Goal: Browse casually: Explore the website without a specific task or goal

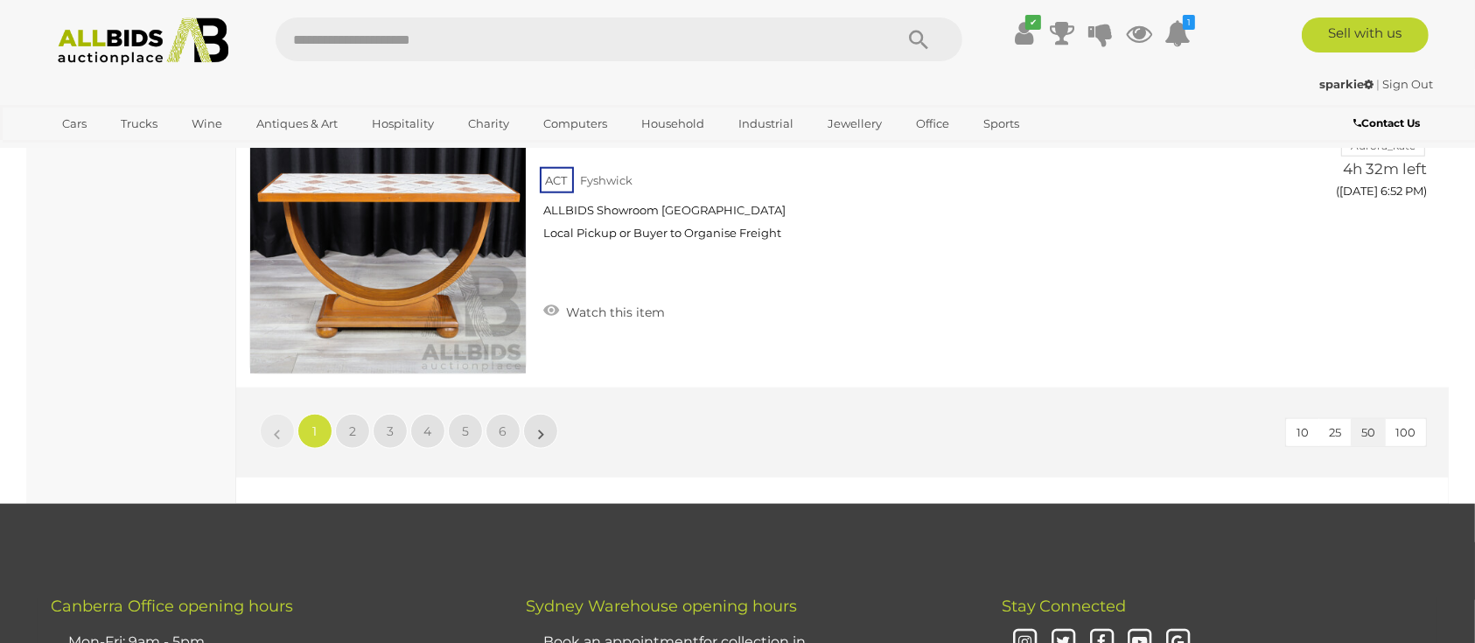
scroll to position [15164, 0]
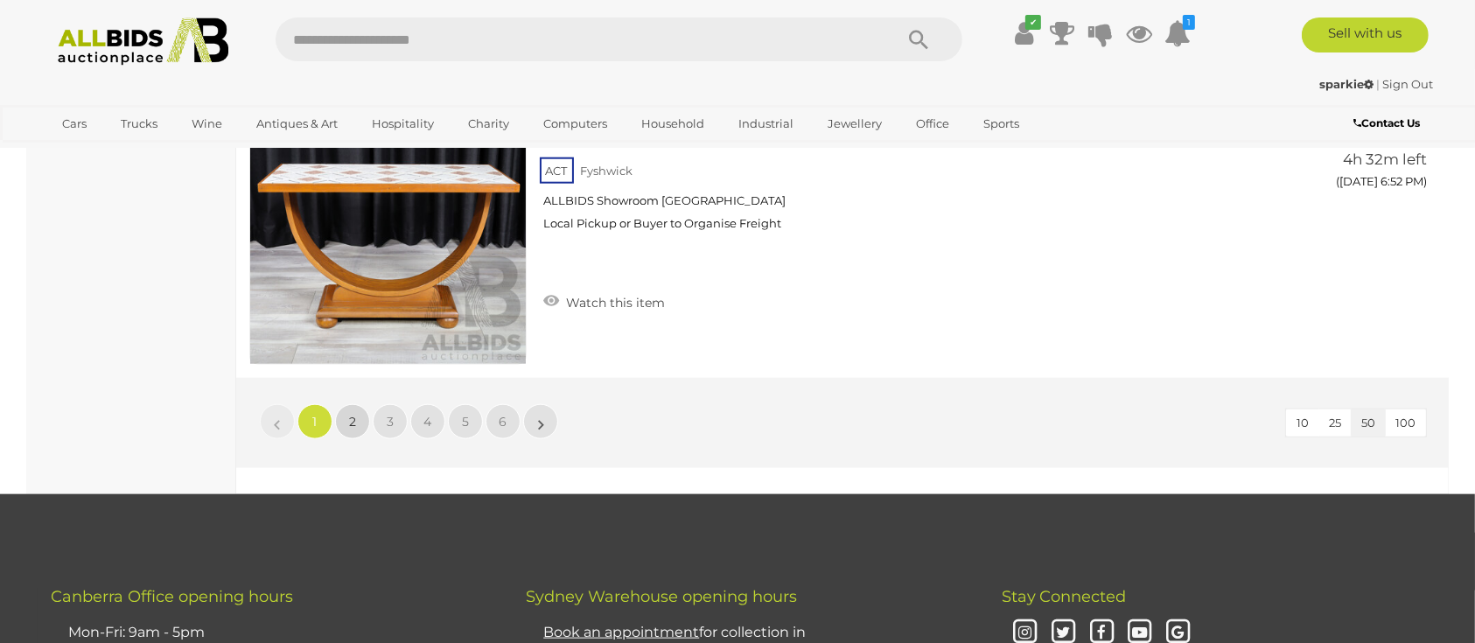
click at [349, 414] on span "2" at bounding box center [352, 422] width 7 height 16
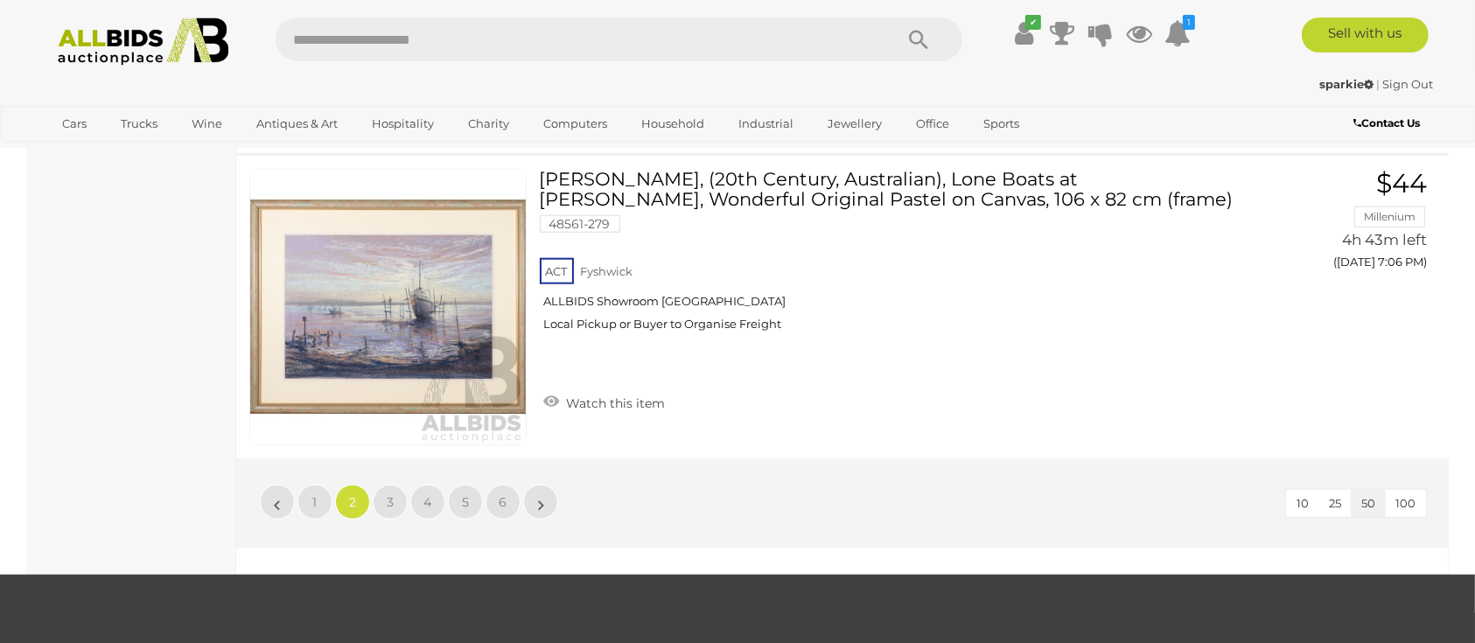
scroll to position [15225, 0]
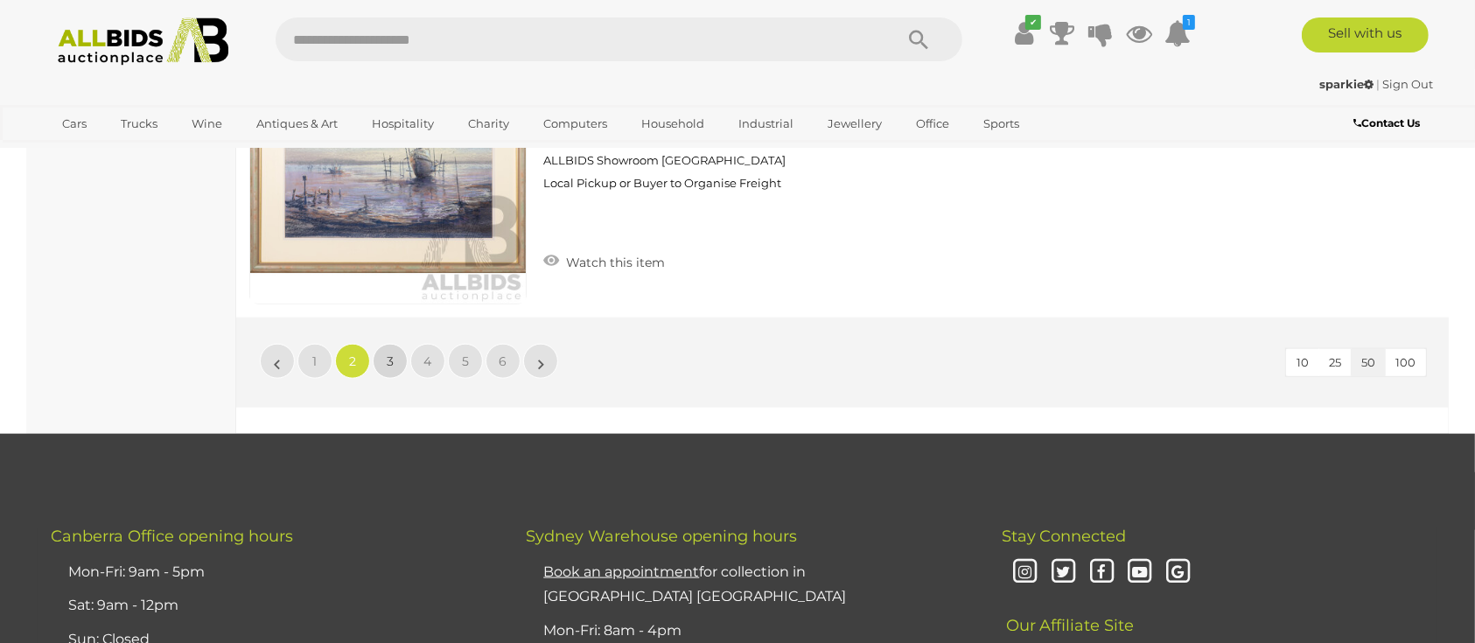
click at [388, 353] on span "3" at bounding box center [390, 361] width 7 height 16
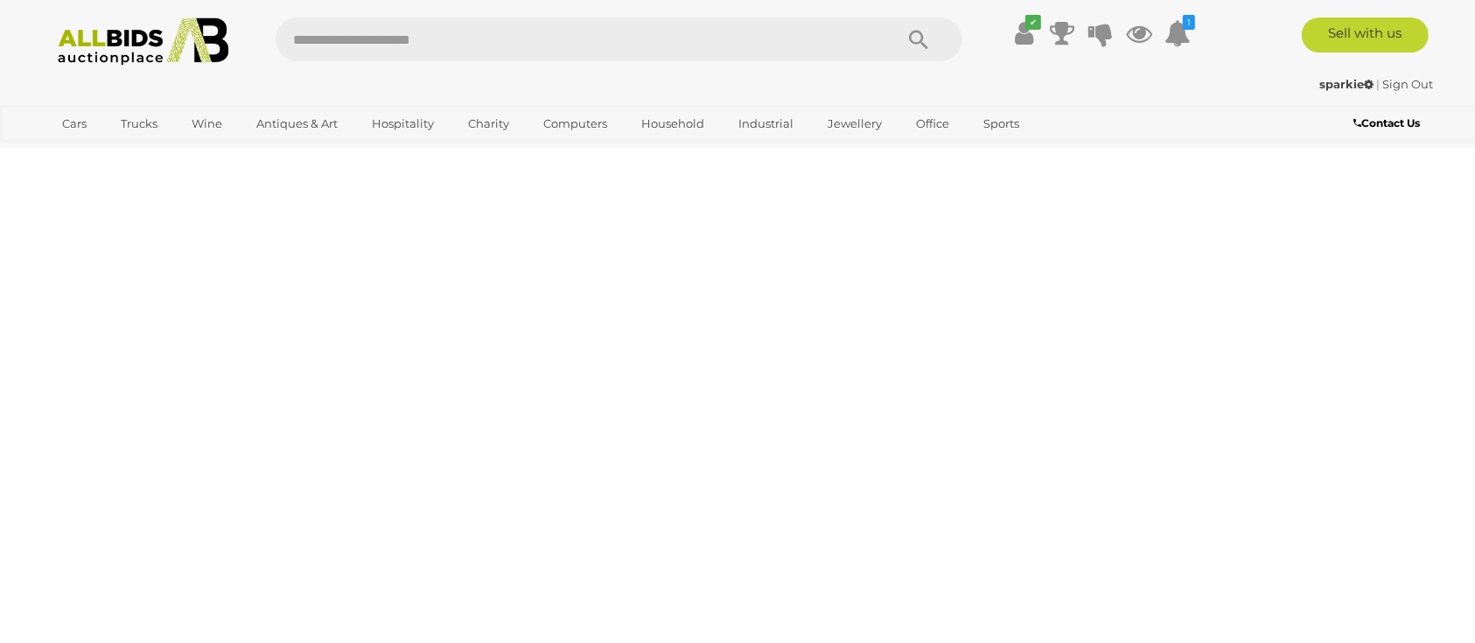
scroll to position [60, 0]
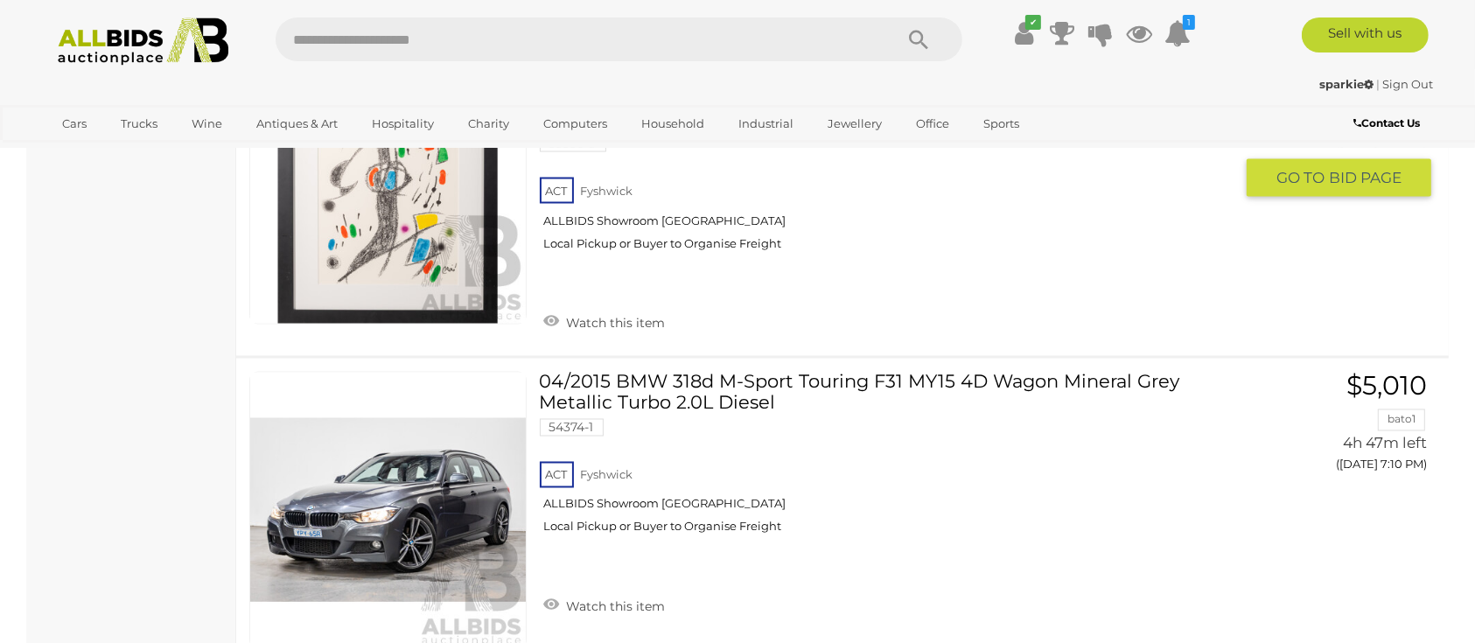
scroll to position [2976, 0]
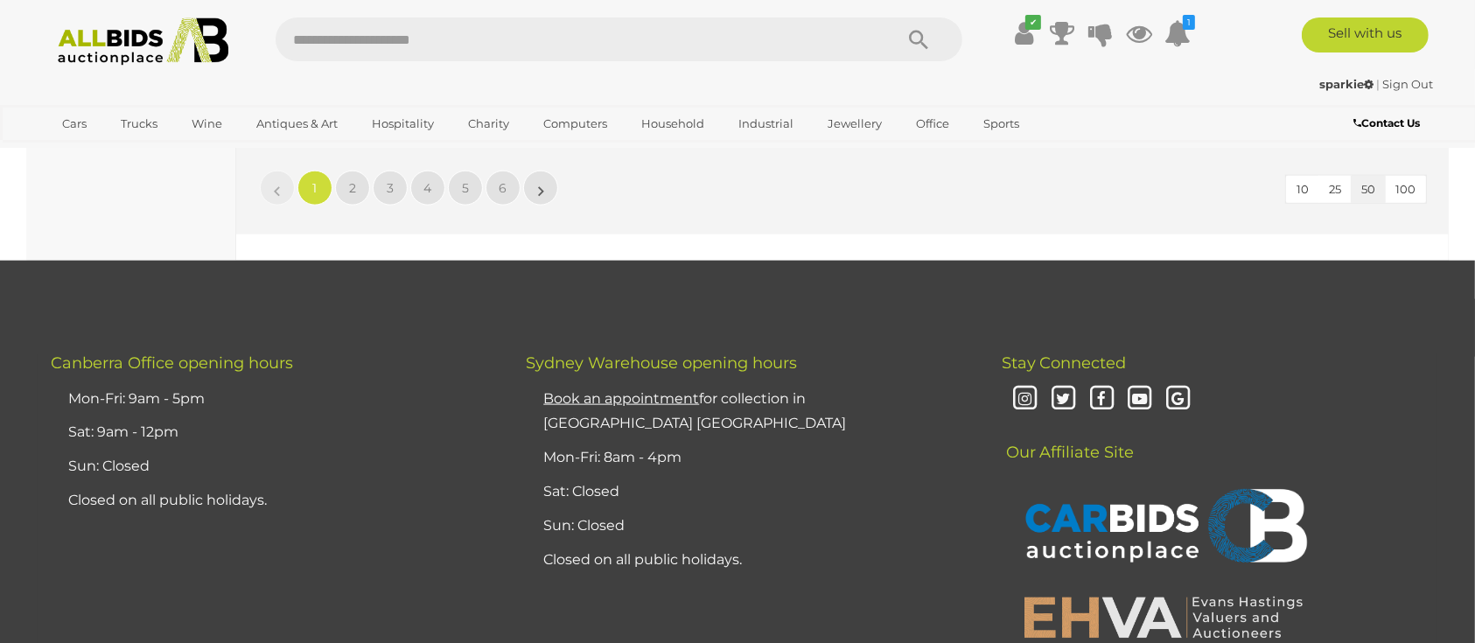
scroll to position [15164, 0]
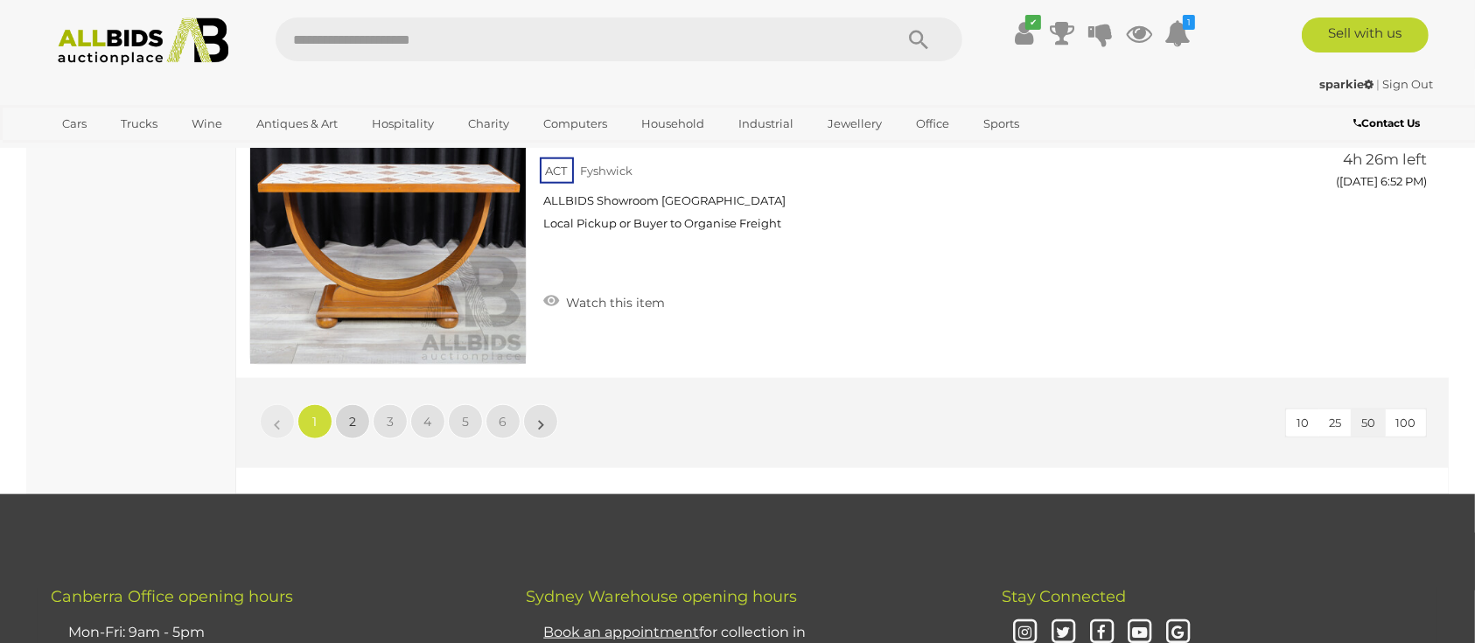
click at [352, 414] on span "2" at bounding box center [352, 422] width 7 height 16
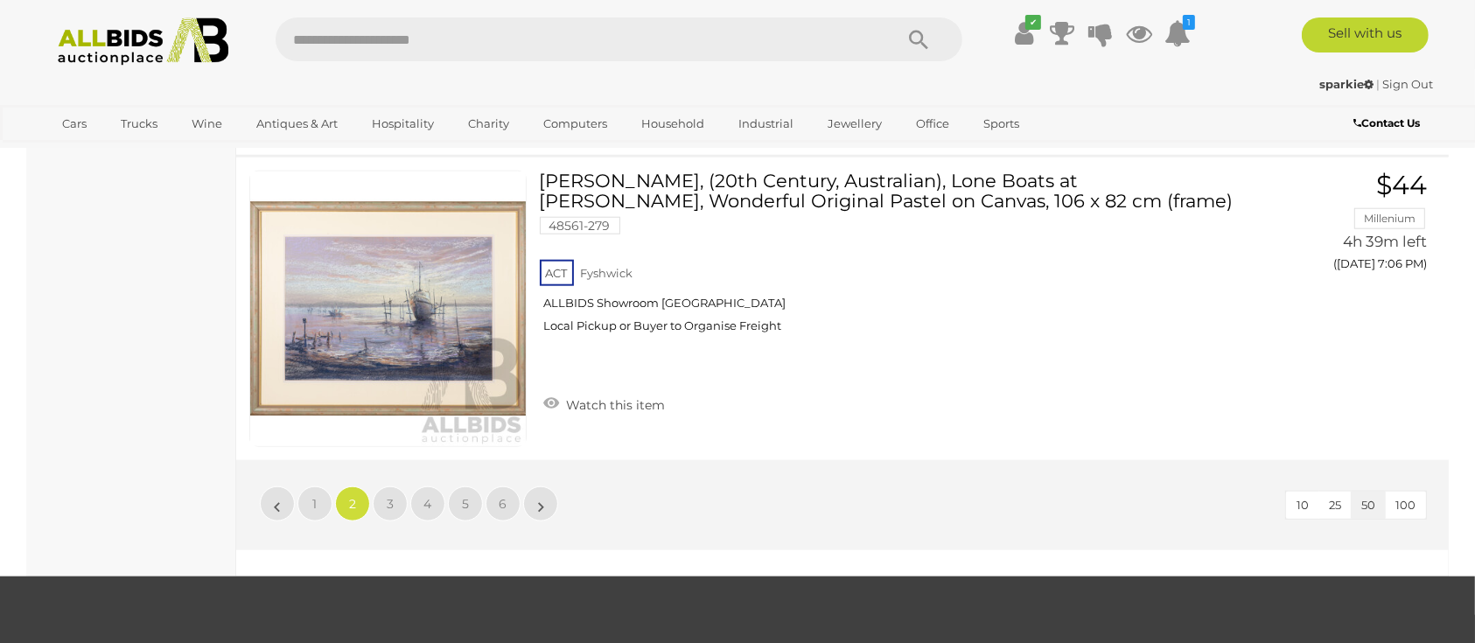
scroll to position [15108, 0]
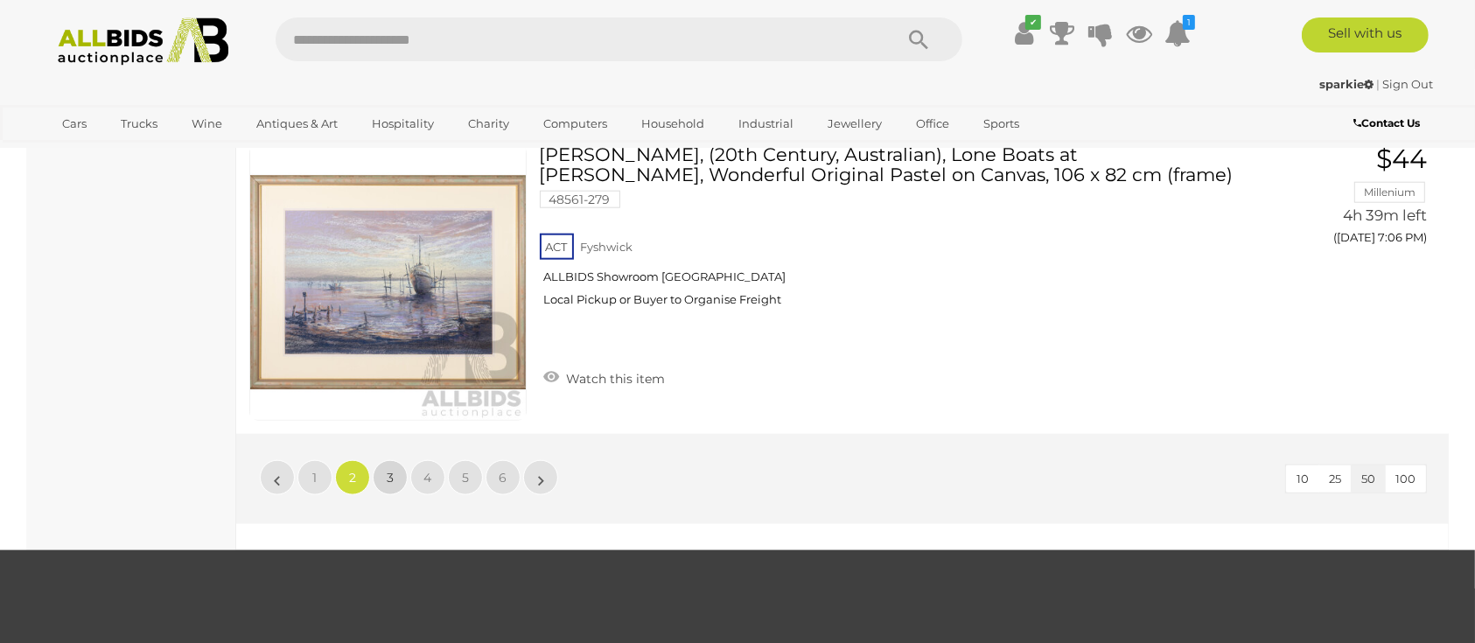
click at [390, 470] on span "3" at bounding box center [390, 478] width 7 height 16
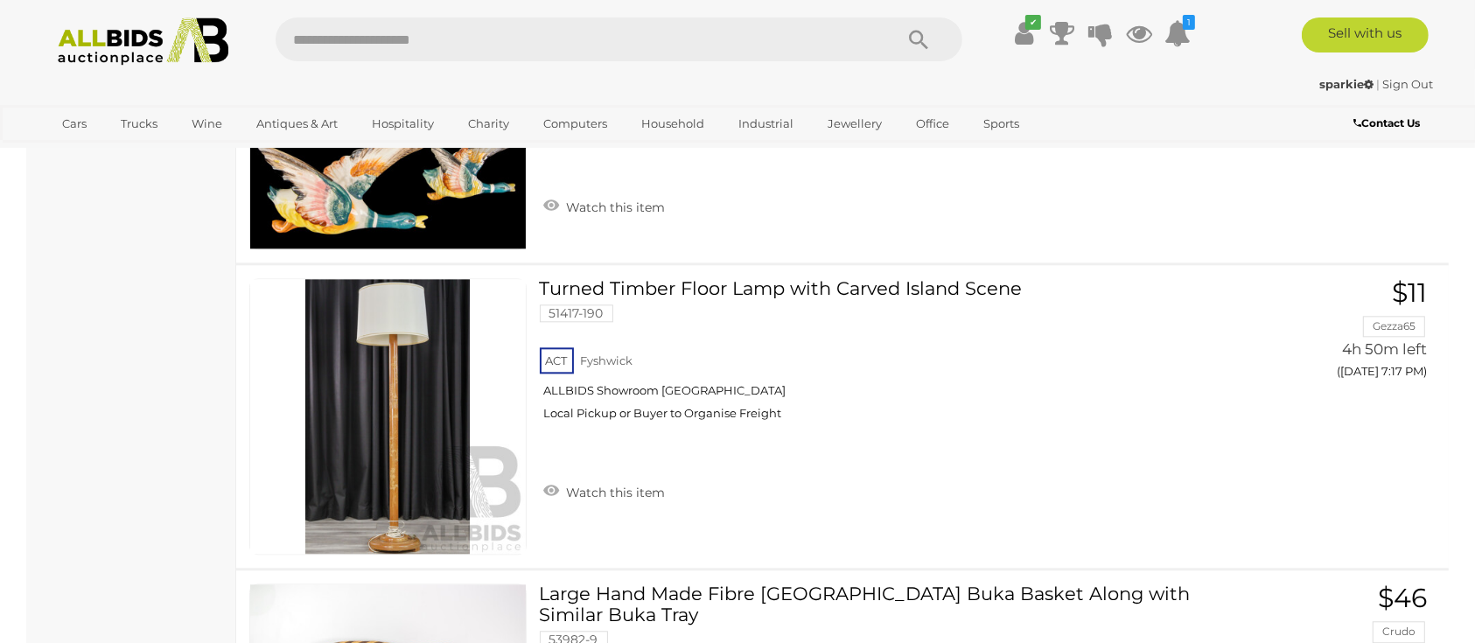
scroll to position [10675, 0]
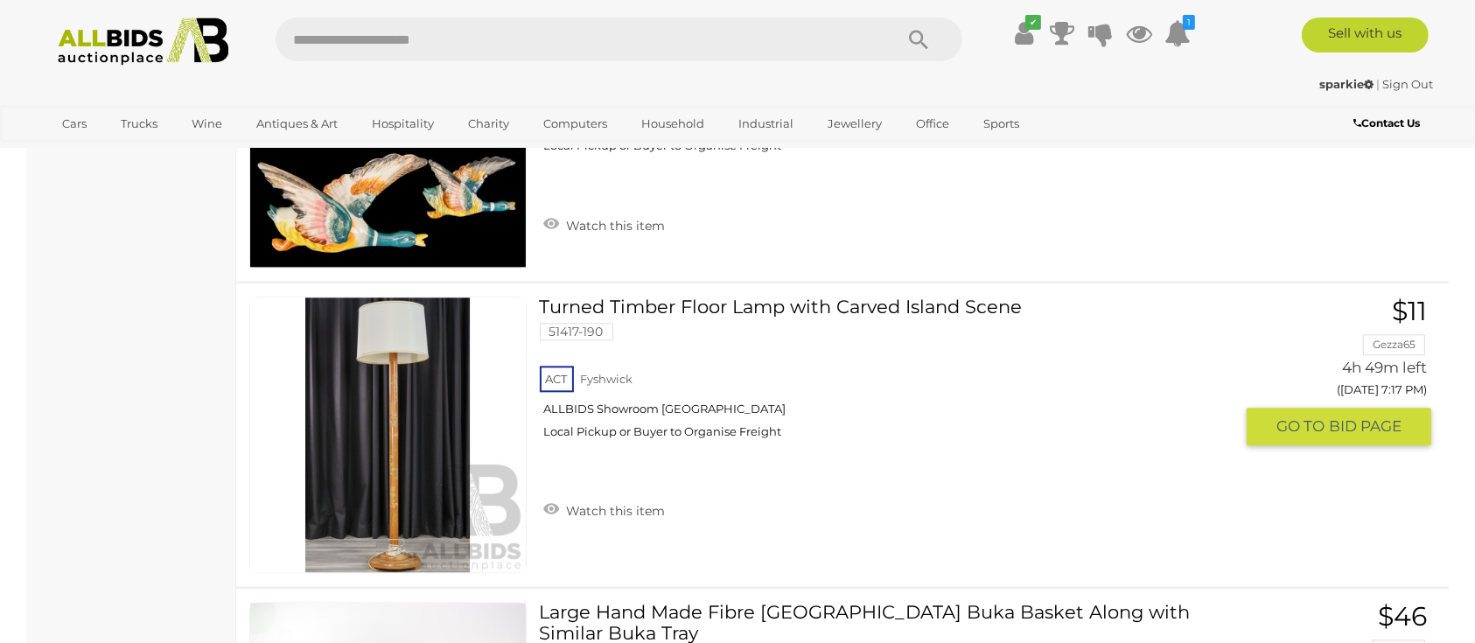
click at [411, 424] on img at bounding box center [388, 435] width 276 height 276
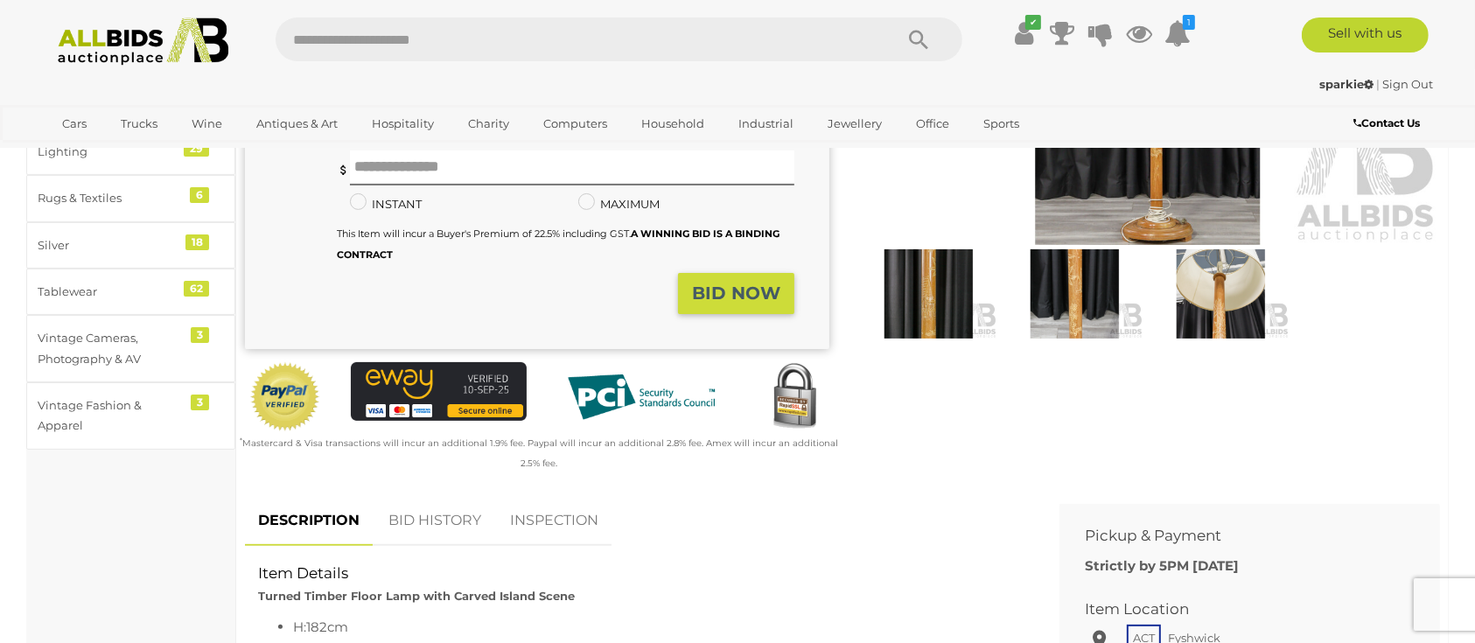
scroll to position [233, 0]
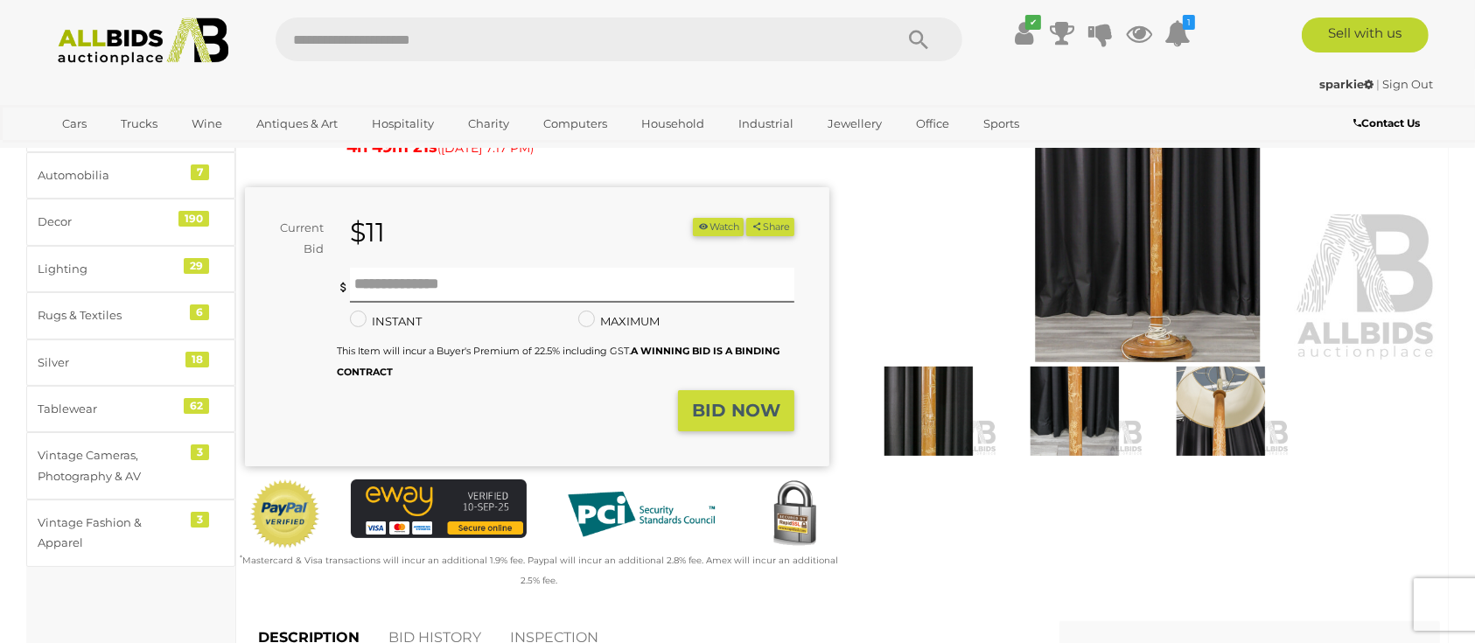
click at [1109, 281] on img at bounding box center [1148, 174] width 584 height 377
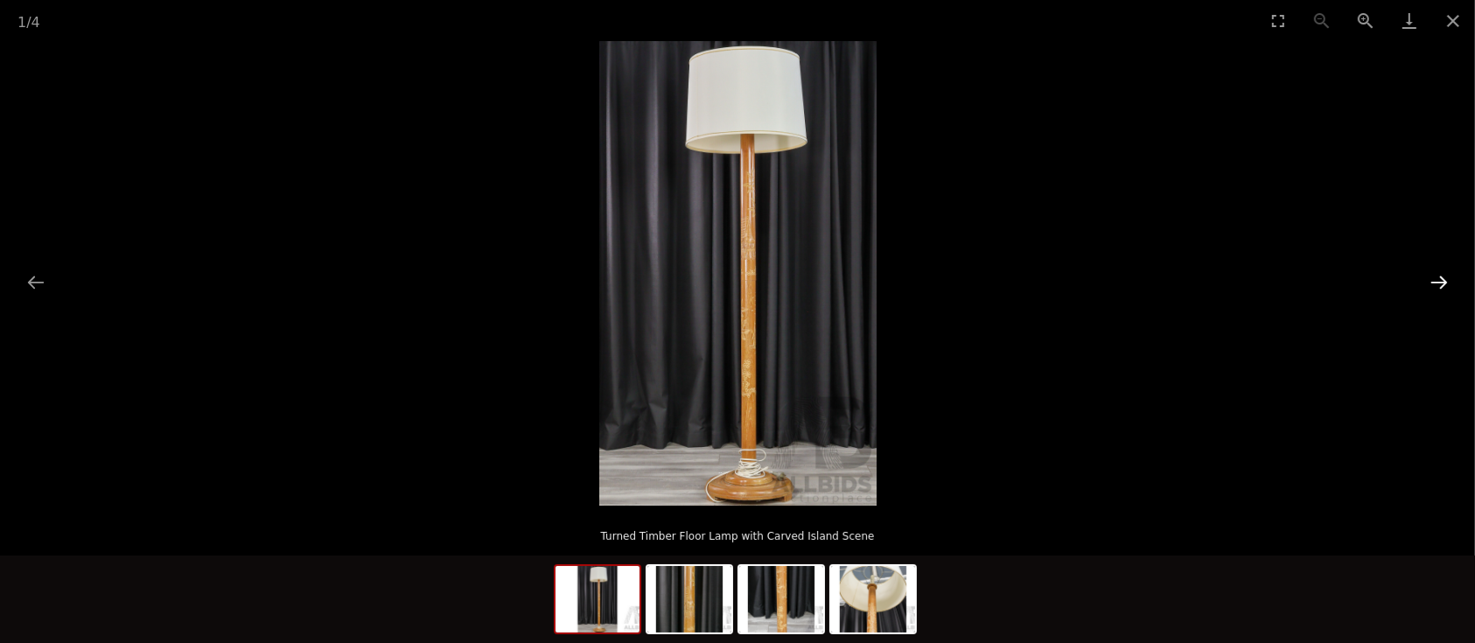
click at [1442, 274] on button "Next slide" at bounding box center [1439, 282] width 37 height 34
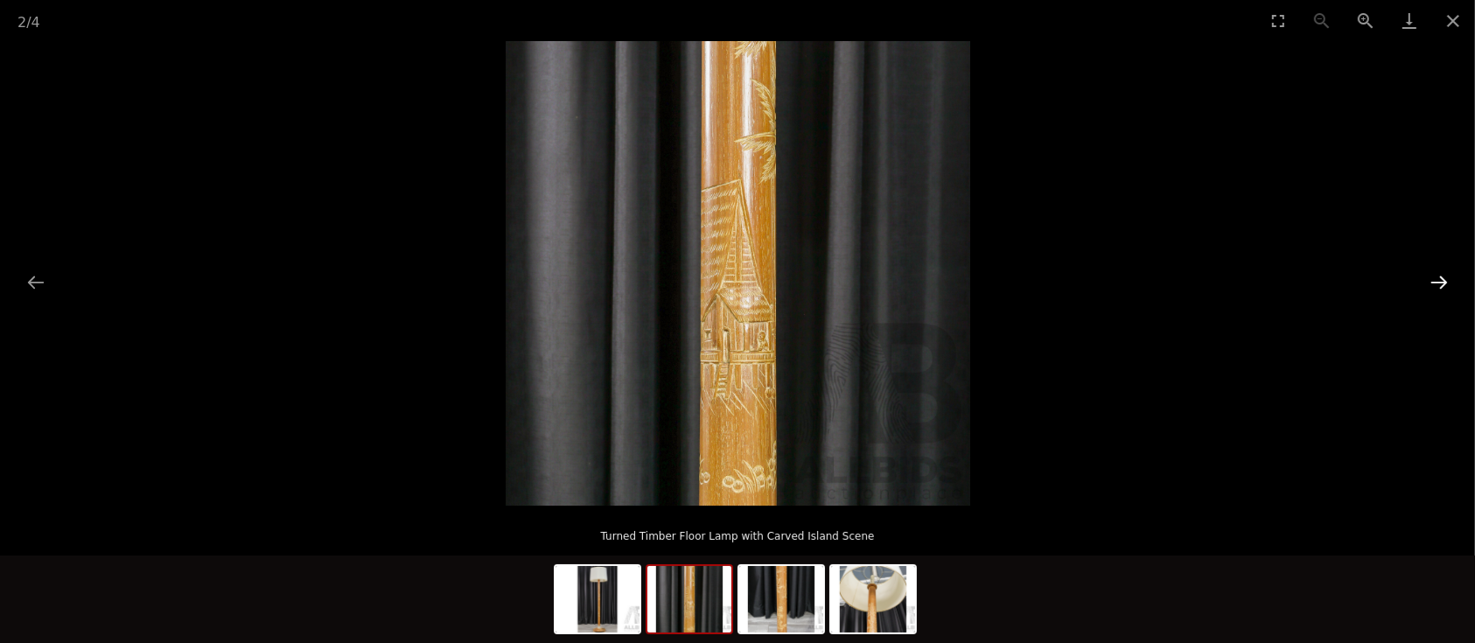
click at [1442, 275] on button "Next slide" at bounding box center [1439, 282] width 37 height 34
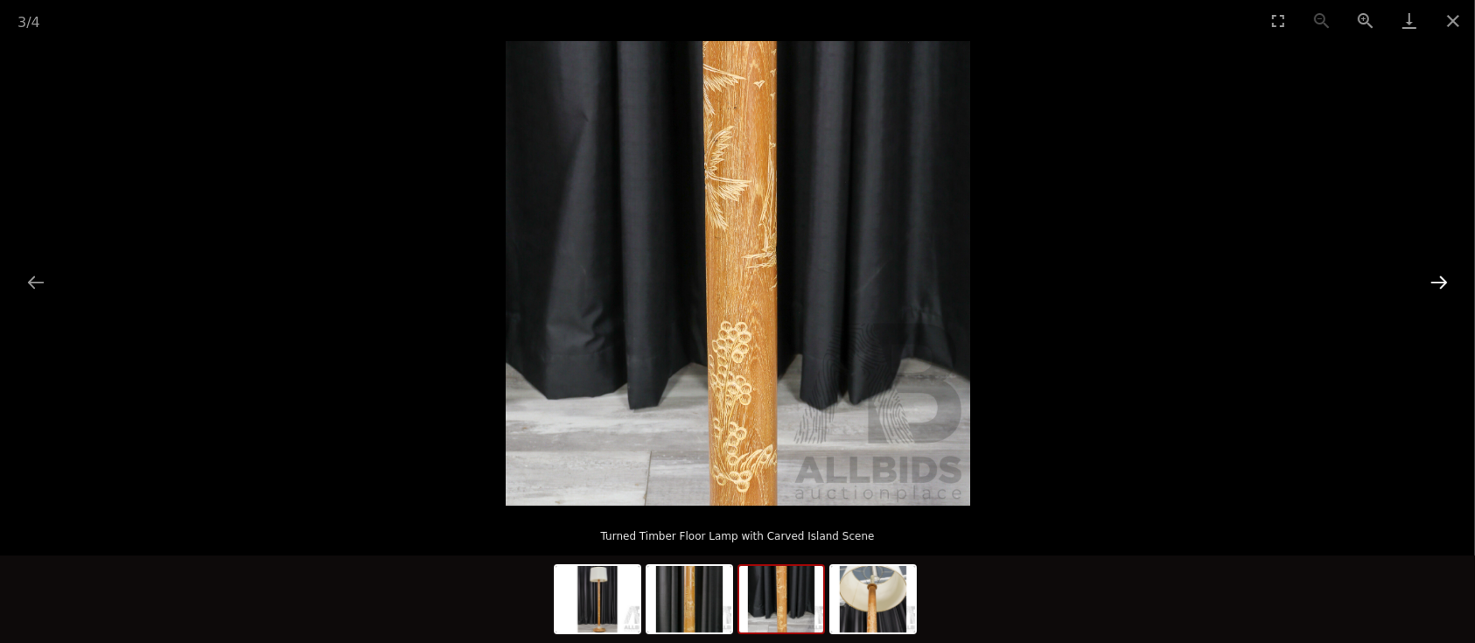
click at [1442, 275] on button "Next slide" at bounding box center [1439, 282] width 37 height 34
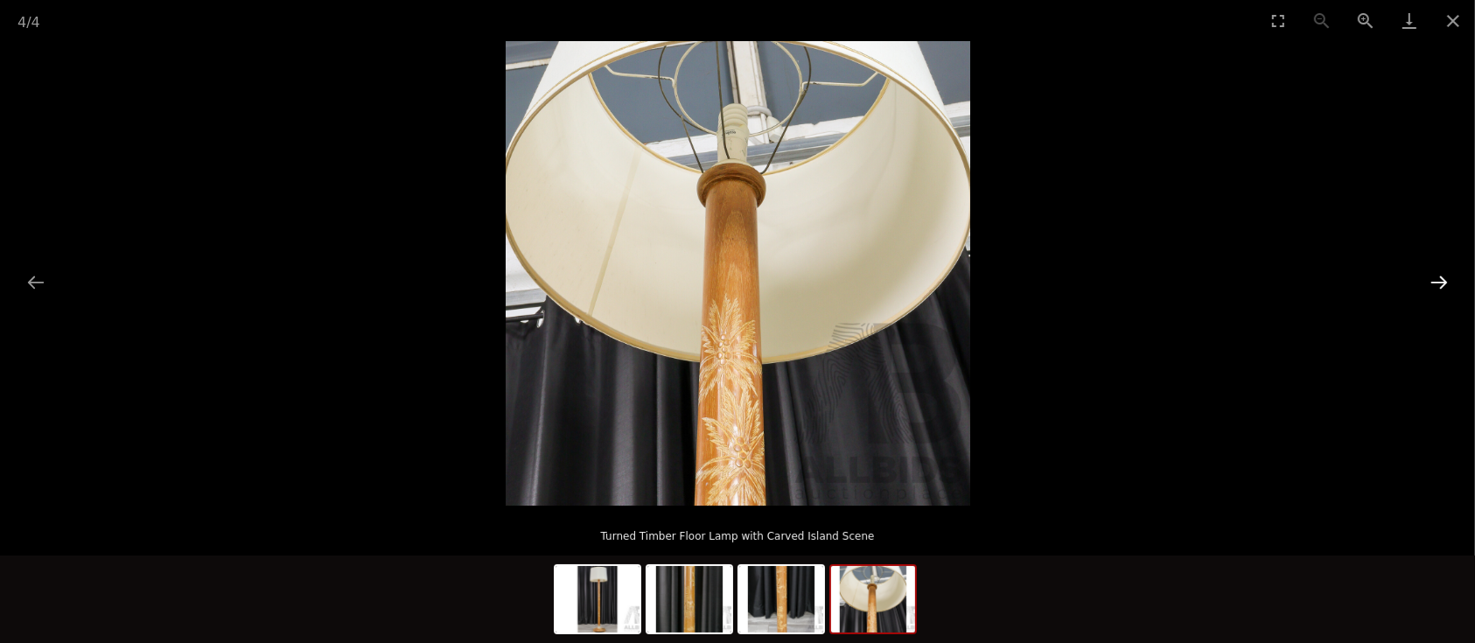
click at [1442, 275] on button "Next slide" at bounding box center [1439, 282] width 37 height 34
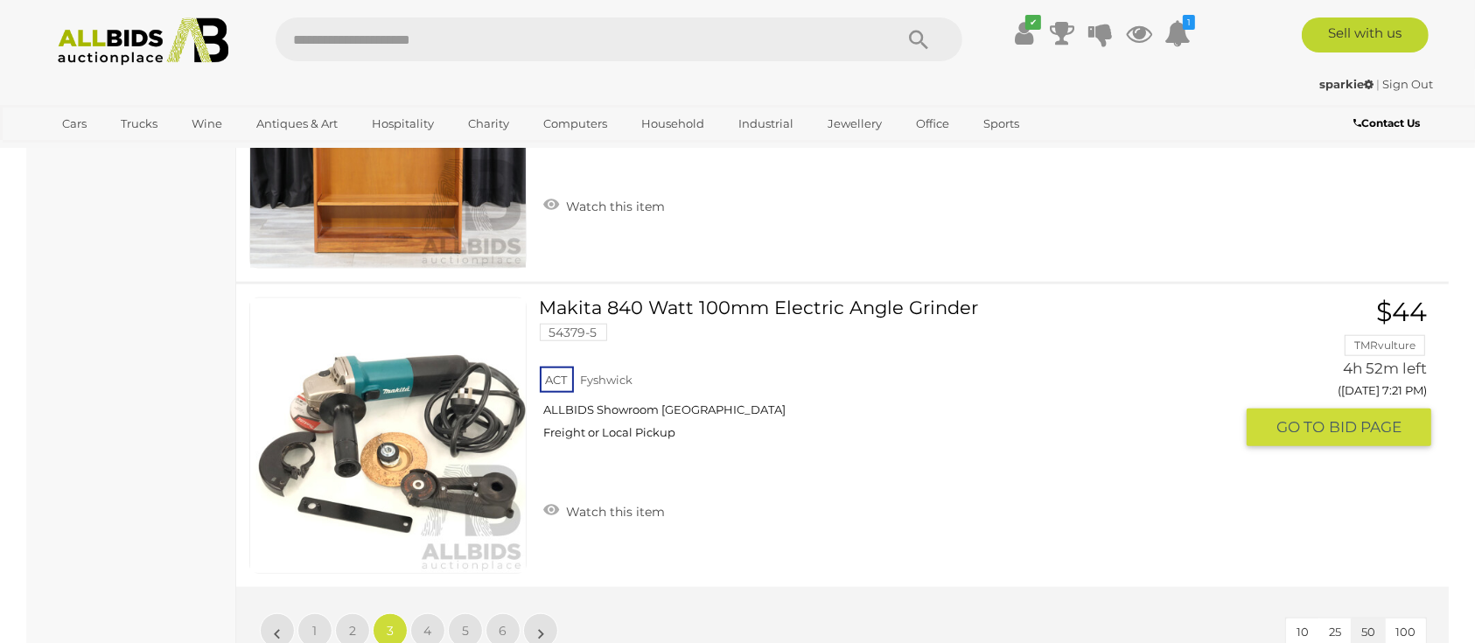
scroll to position [14992, 0]
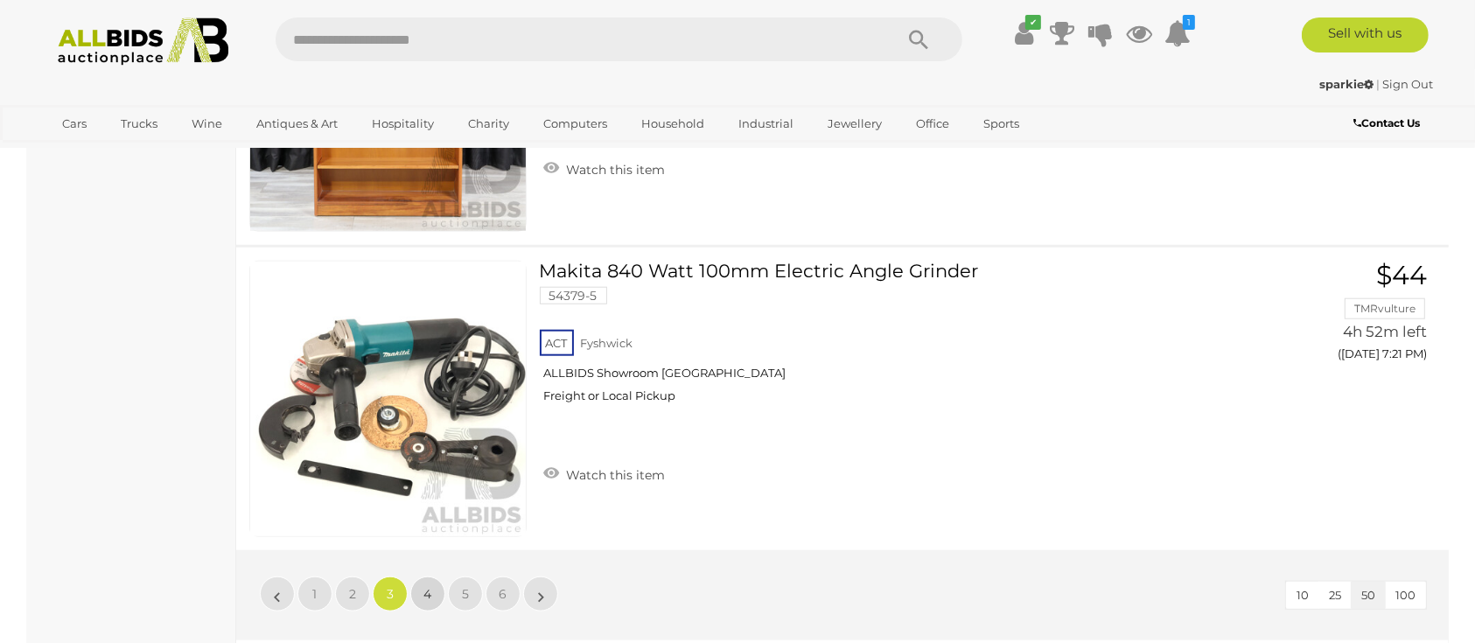
click at [431, 586] on span "4" at bounding box center [428, 594] width 8 height 16
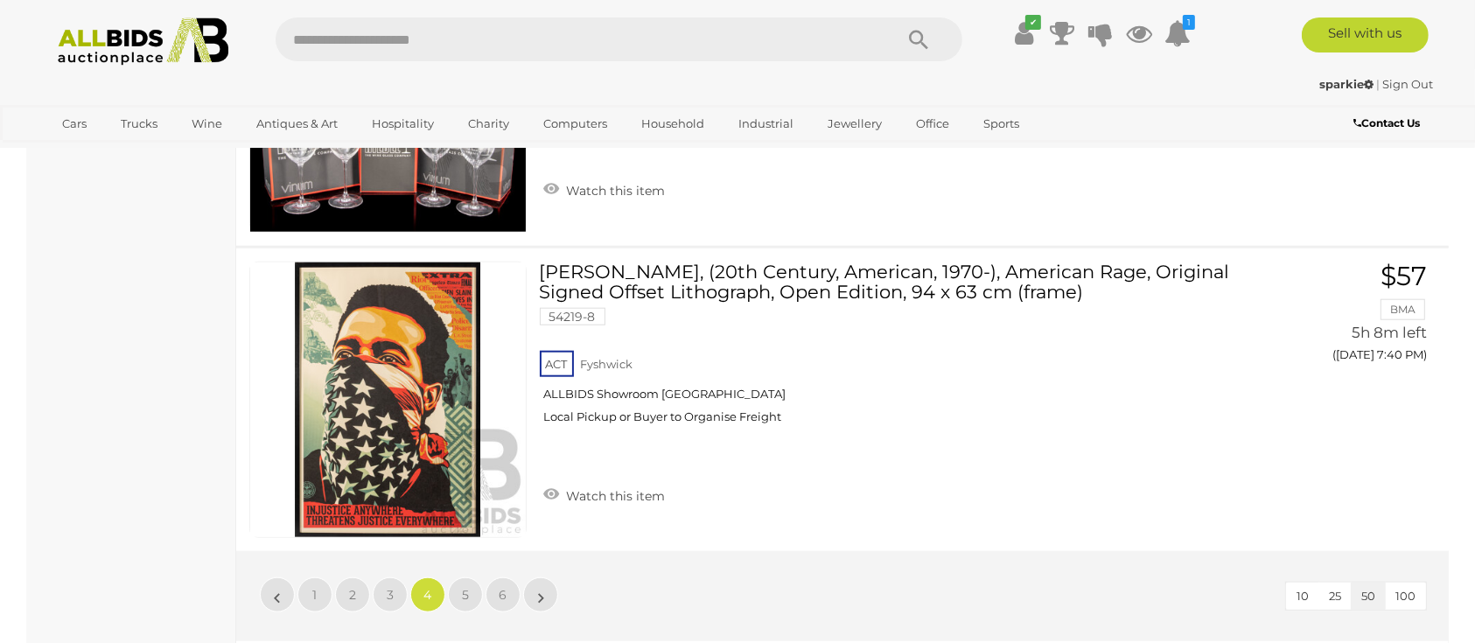
scroll to position [14992, 0]
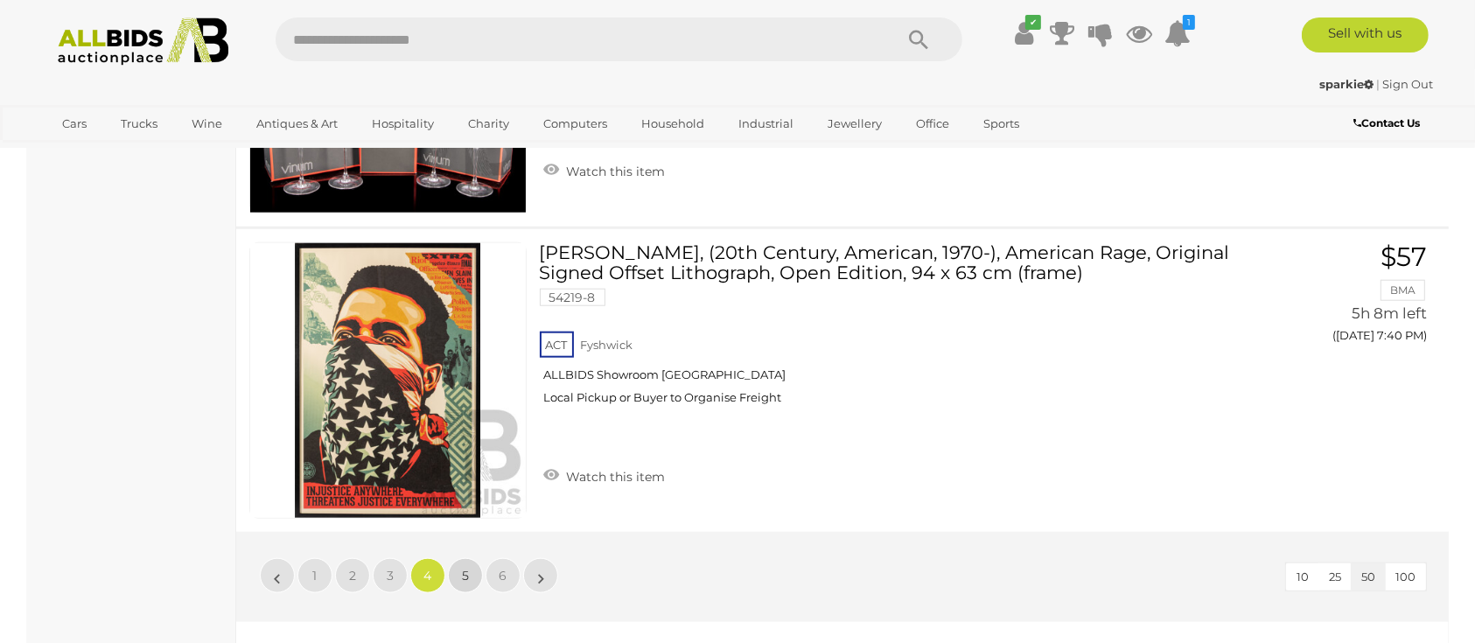
click at [463, 568] on span "5" at bounding box center [465, 576] width 7 height 16
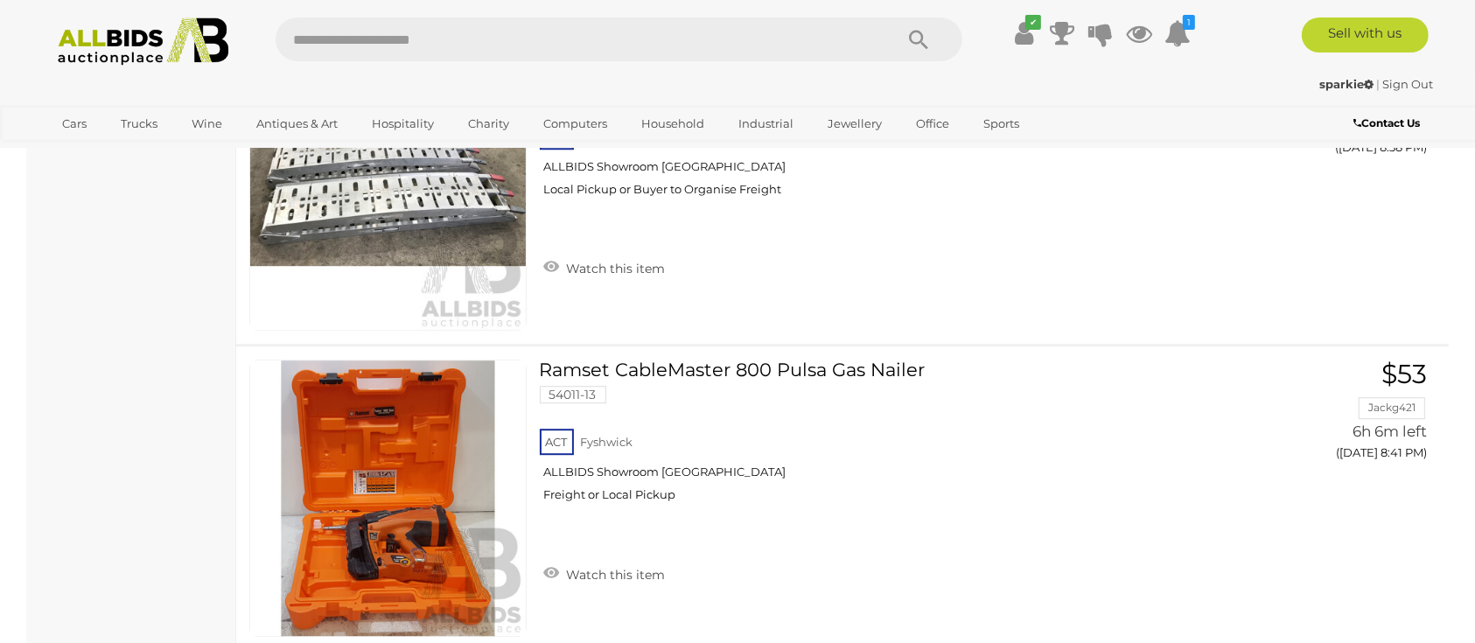
scroll to position [11492, 0]
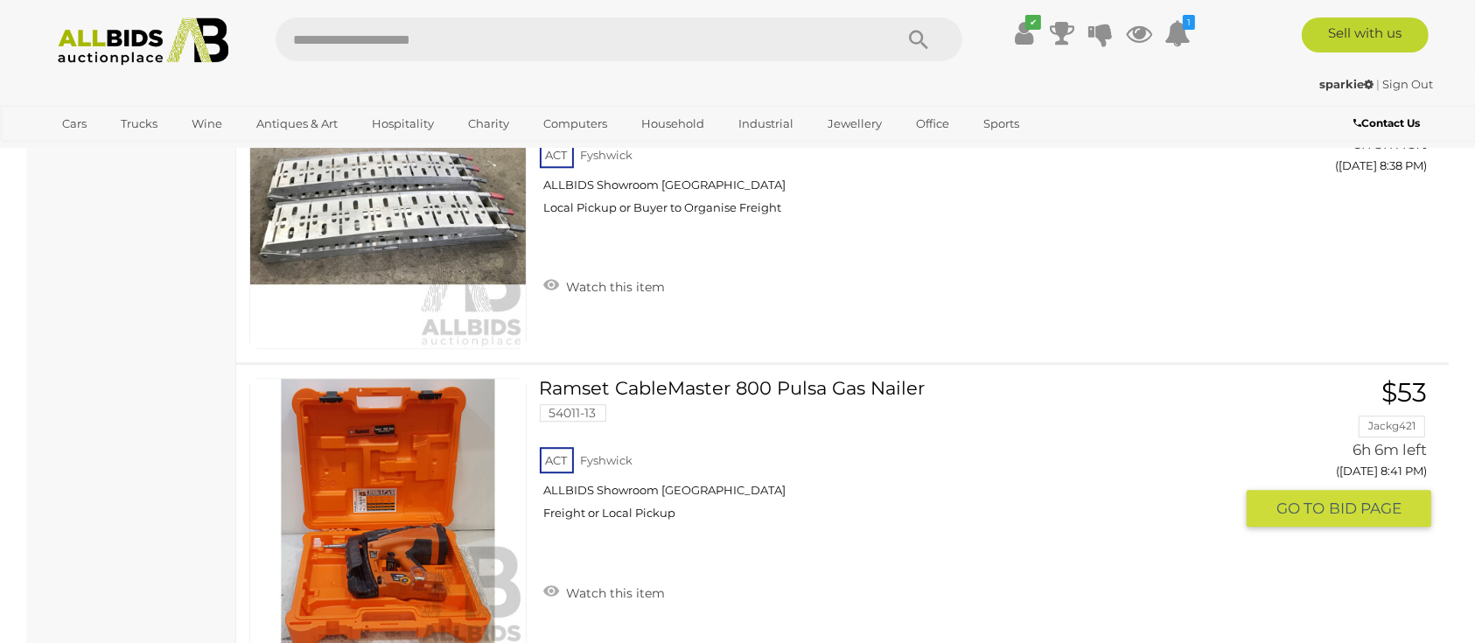
click at [395, 542] on img at bounding box center [388, 517] width 276 height 276
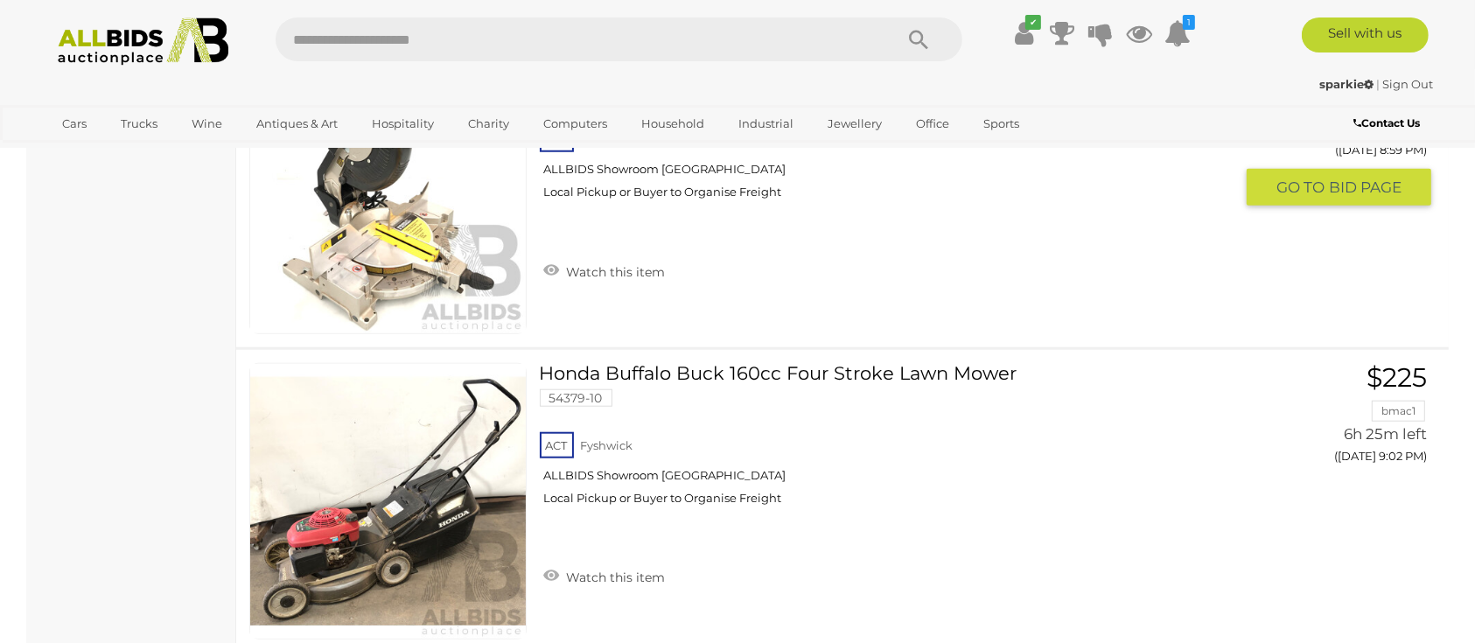
scroll to position [14992, 0]
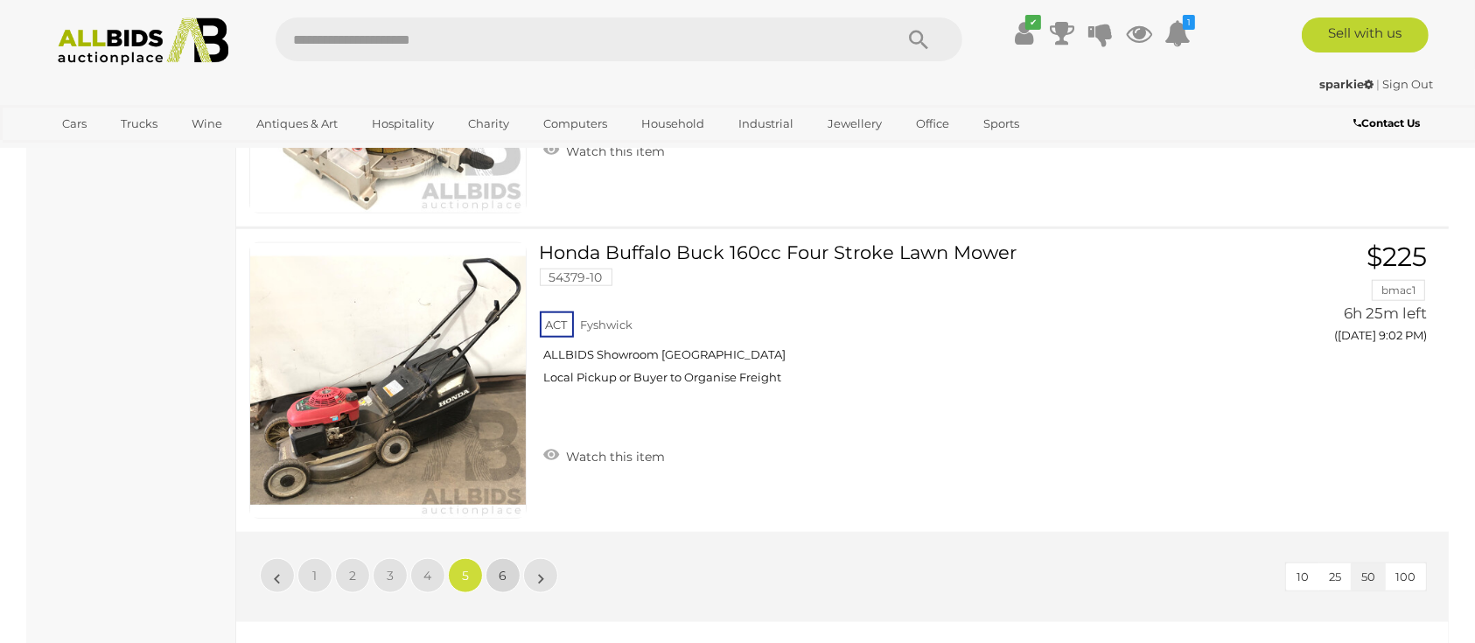
click at [495, 566] on link "6" at bounding box center [503, 575] width 35 height 35
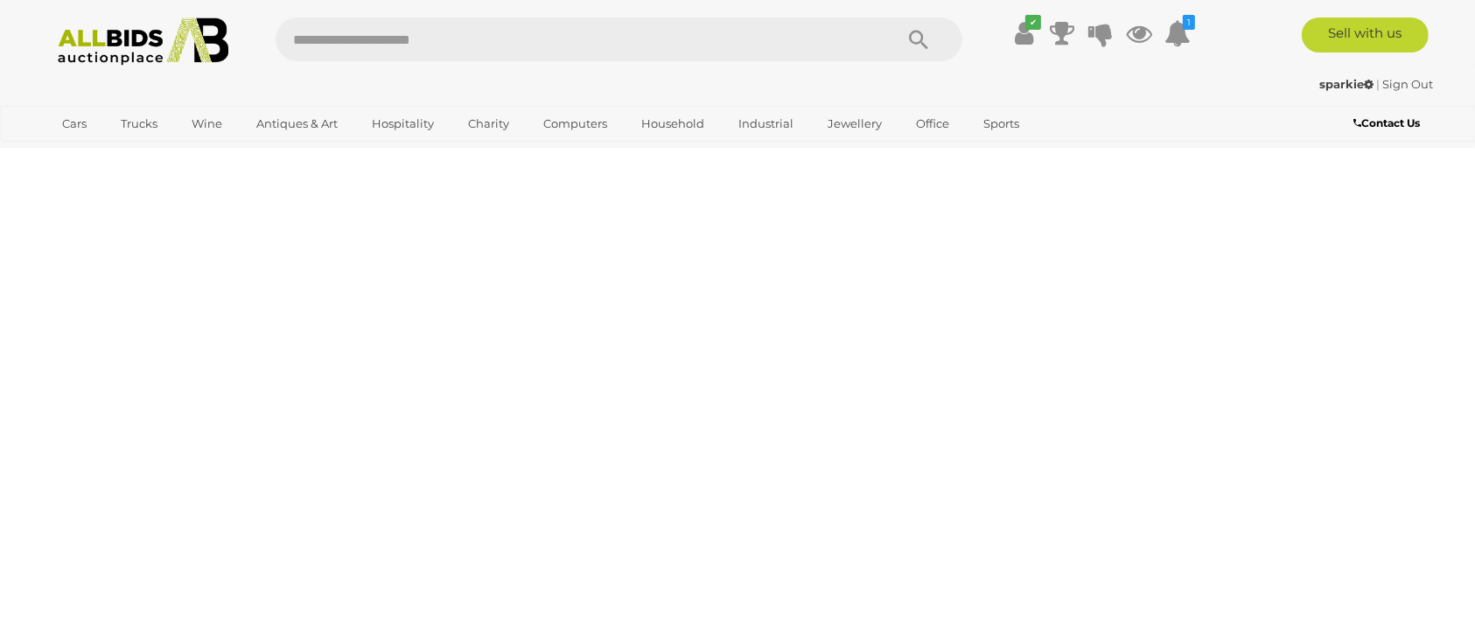
scroll to position [60, 0]
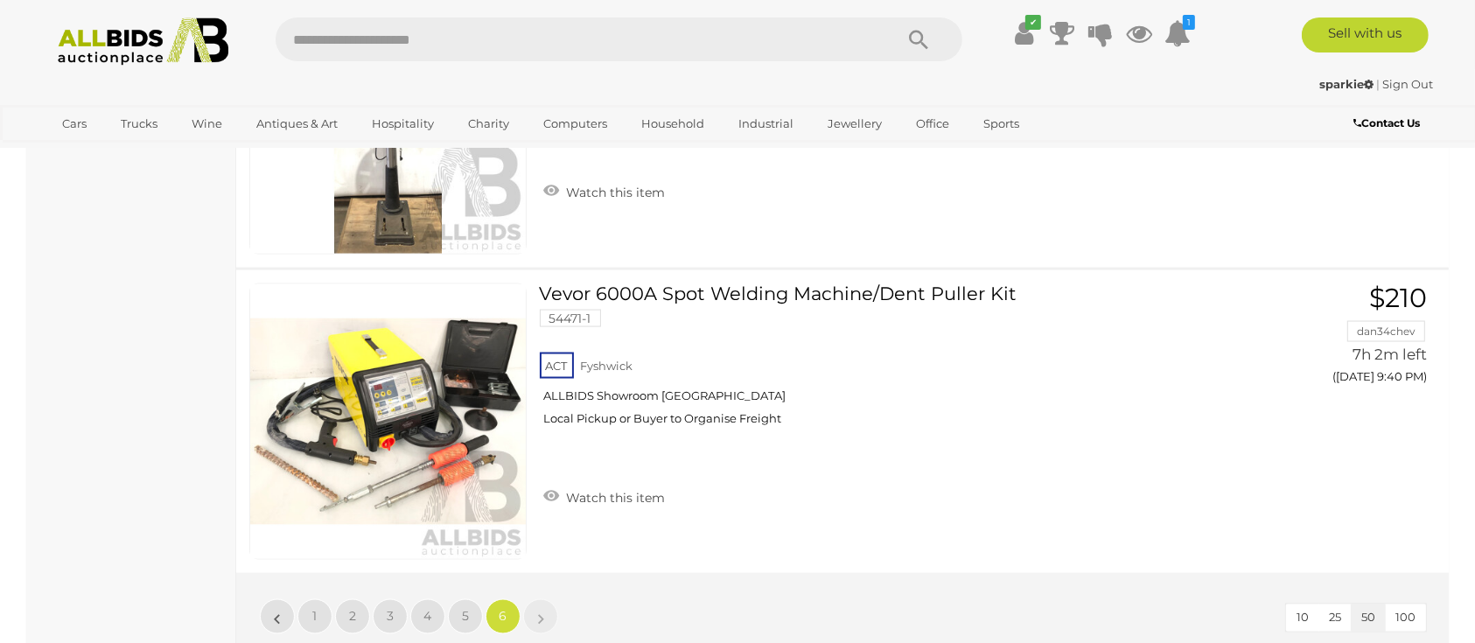
scroll to position [2744, 0]
